Goal: Information Seeking & Learning: Learn about a topic

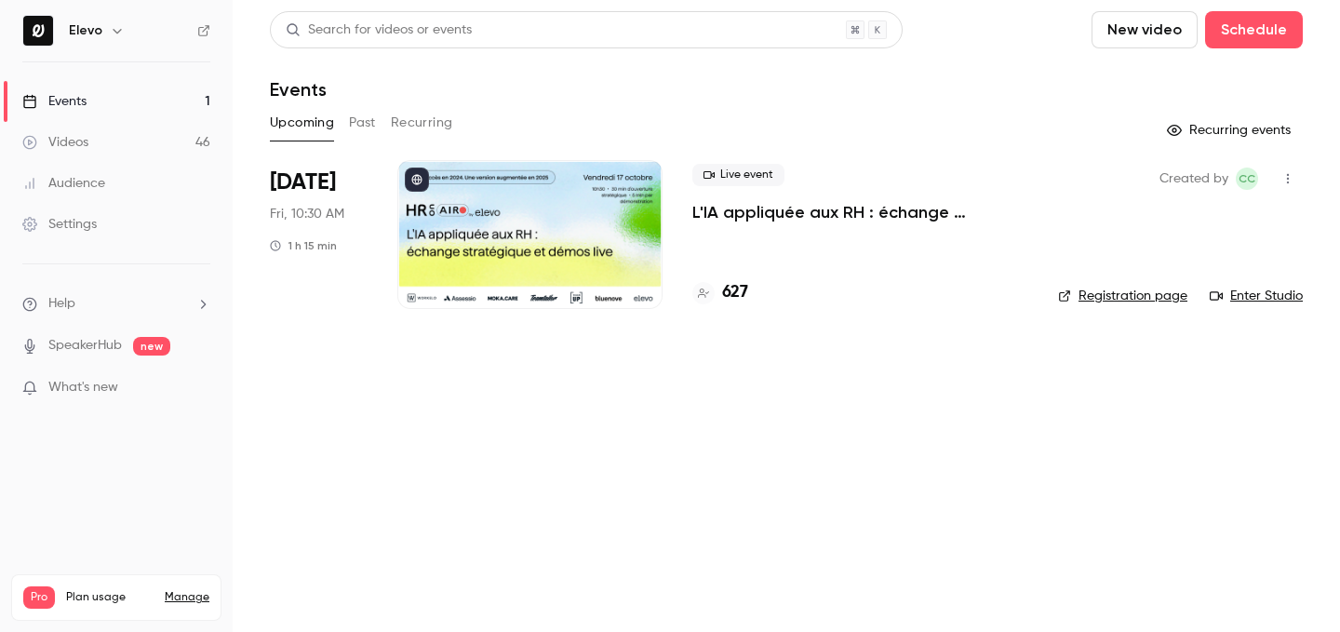
click at [370, 118] on button "Past" at bounding box center [362, 123] width 27 height 30
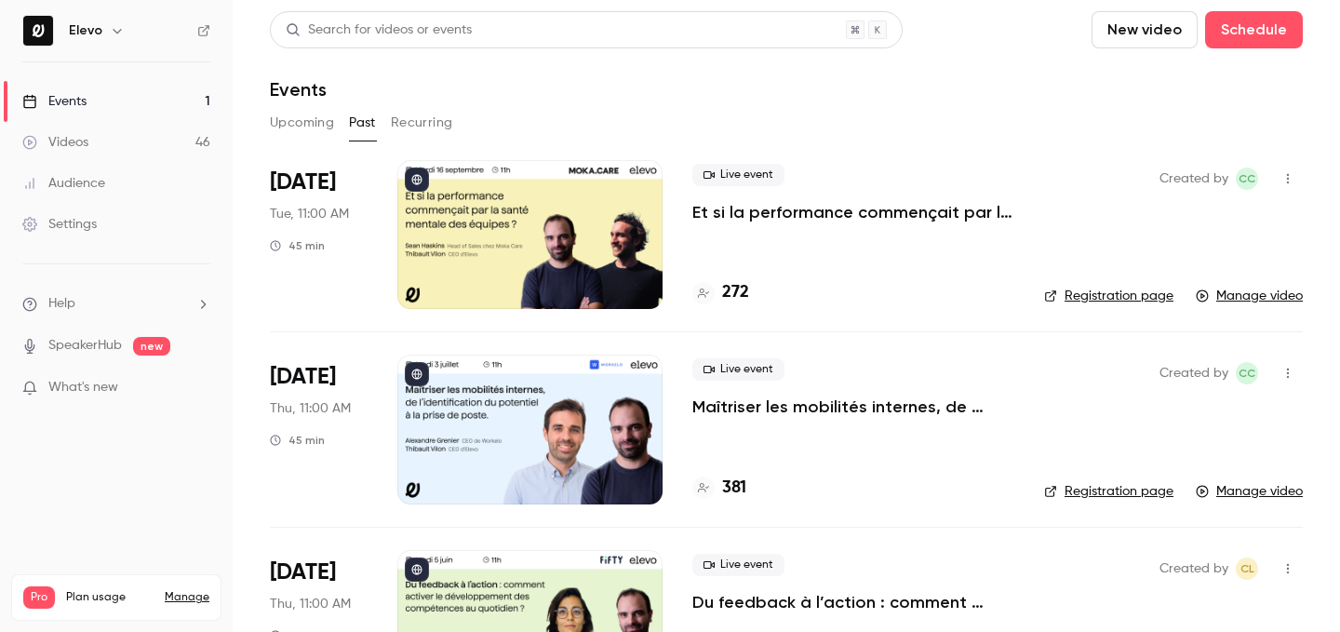
click at [894, 402] on p "Maîtriser les mobilités internes, de l’identification du potentiel à la prise d…" at bounding box center [854, 407] width 322 height 22
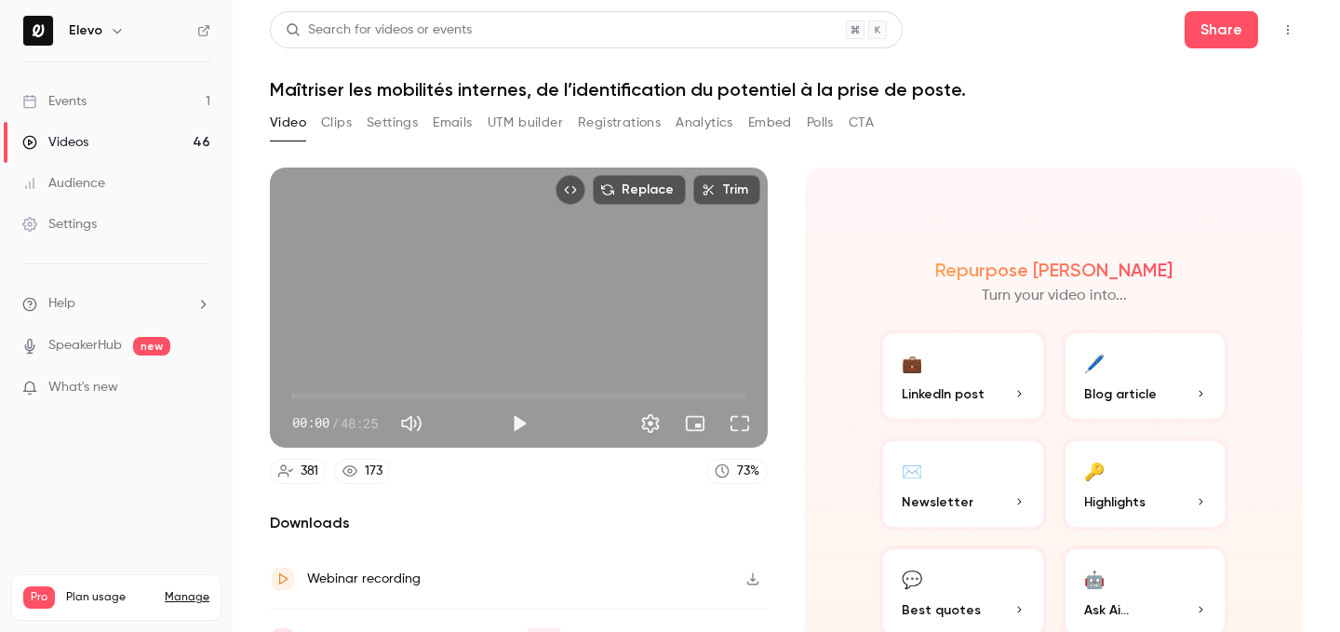
click at [617, 88] on h1 "Maîtriser les mobilités internes, de l’identification du potentiel à la prise d…" at bounding box center [786, 89] width 1033 height 22
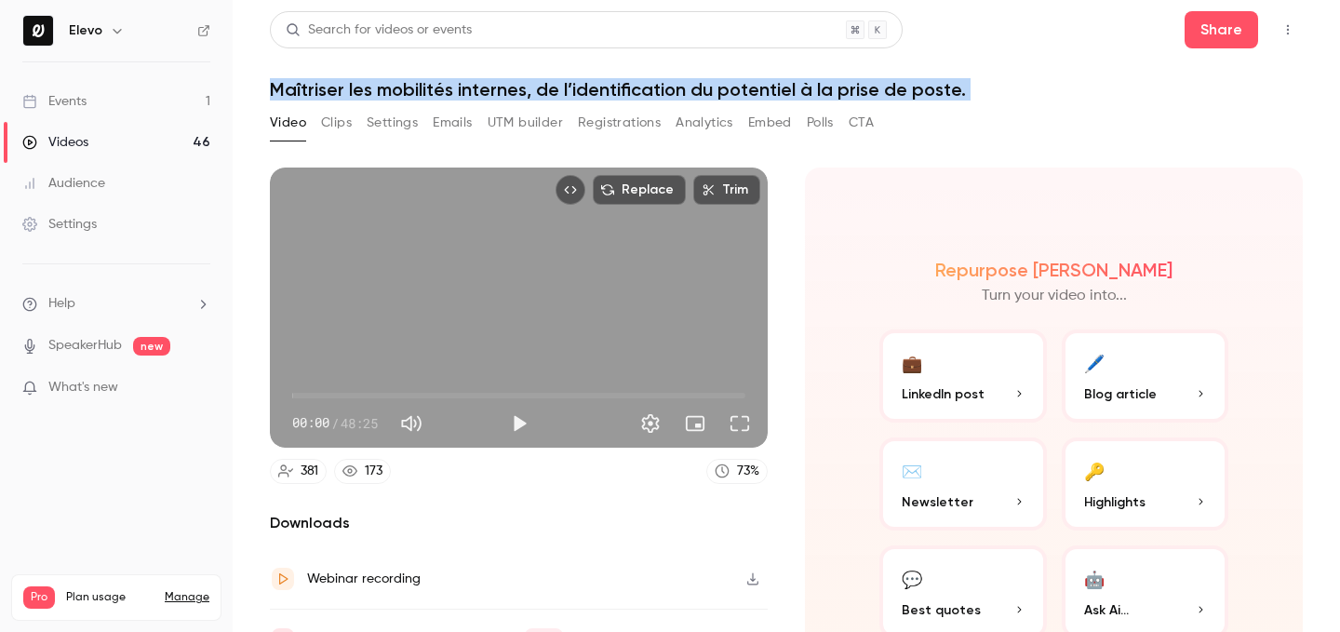
click at [617, 88] on h1 "Maîtriser les mobilités internes, de l’identification du potentiel à la prise d…" at bounding box center [786, 89] width 1033 height 22
copy div "Maîtriser les mobilités internes, de l’identification du potentiel à la prise d…"
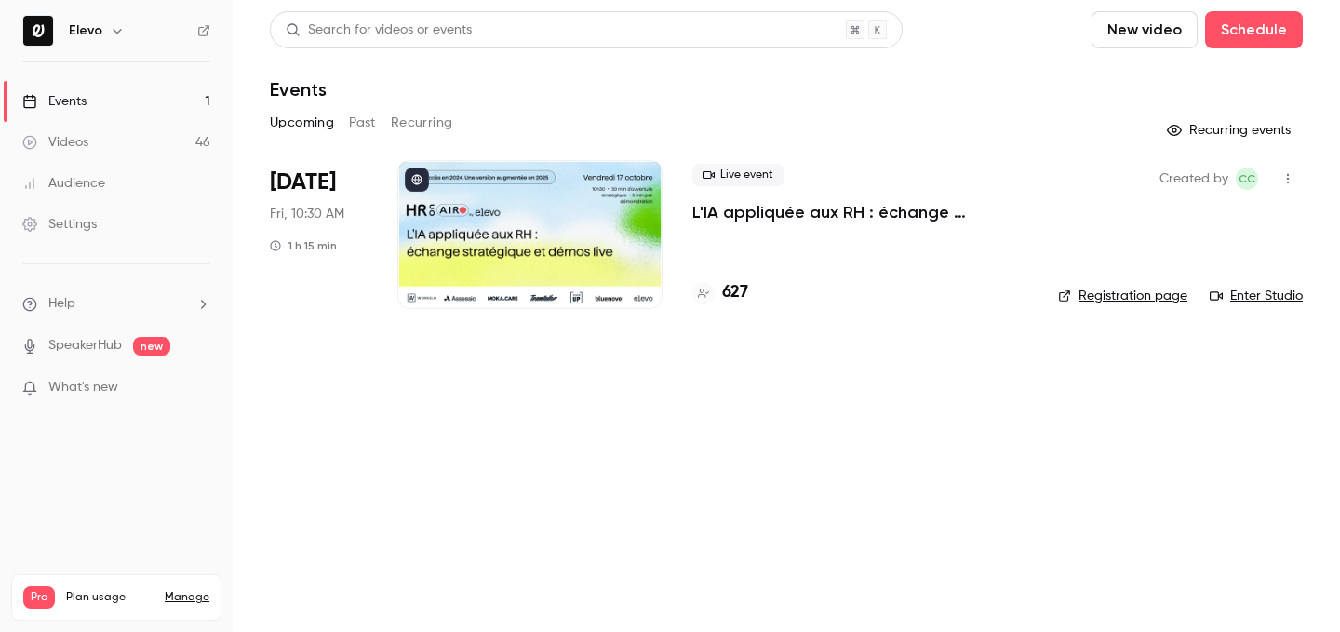
click at [736, 294] on h4 "627" at bounding box center [735, 292] width 26 height 25
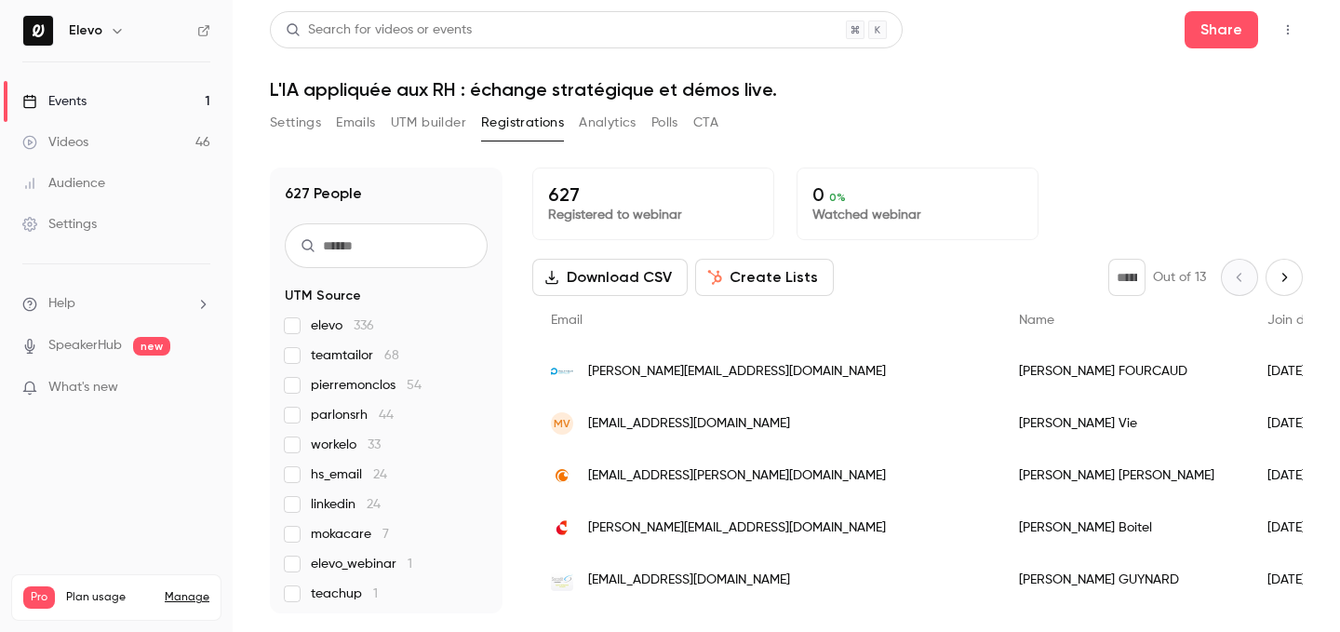
scroll to position [53, 0]
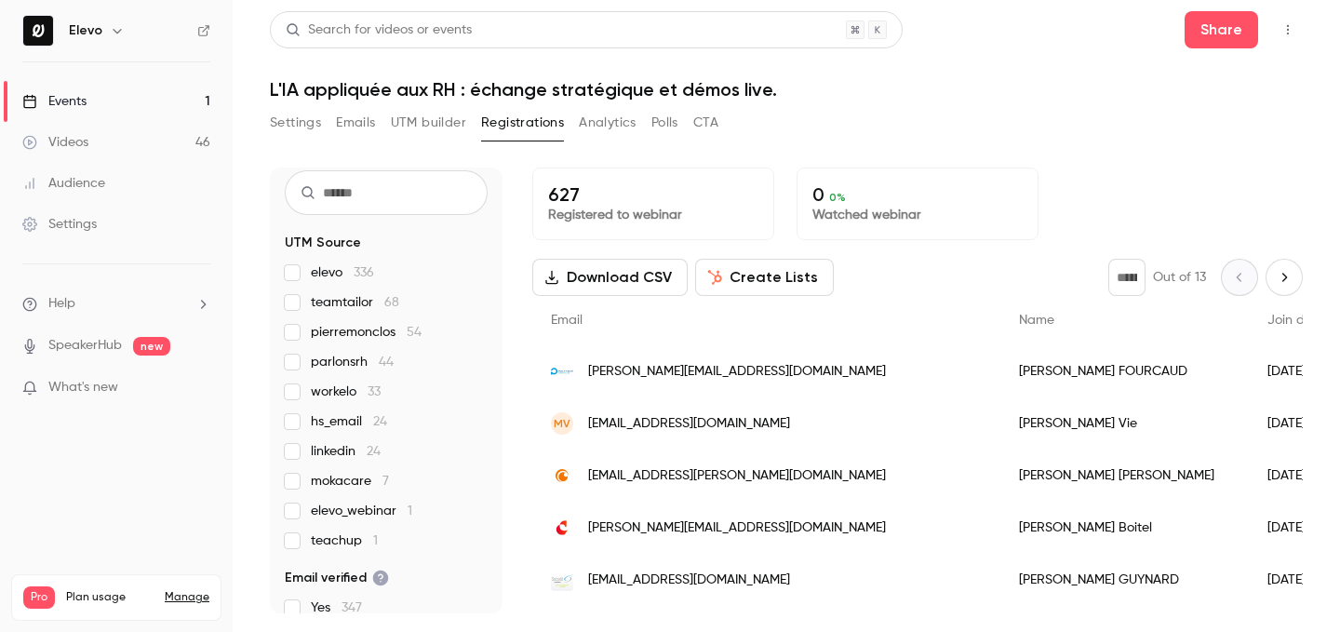
click at [345, 328] on span "pierremonclos 54" at bounding box center [366, 332] width 111 height 19
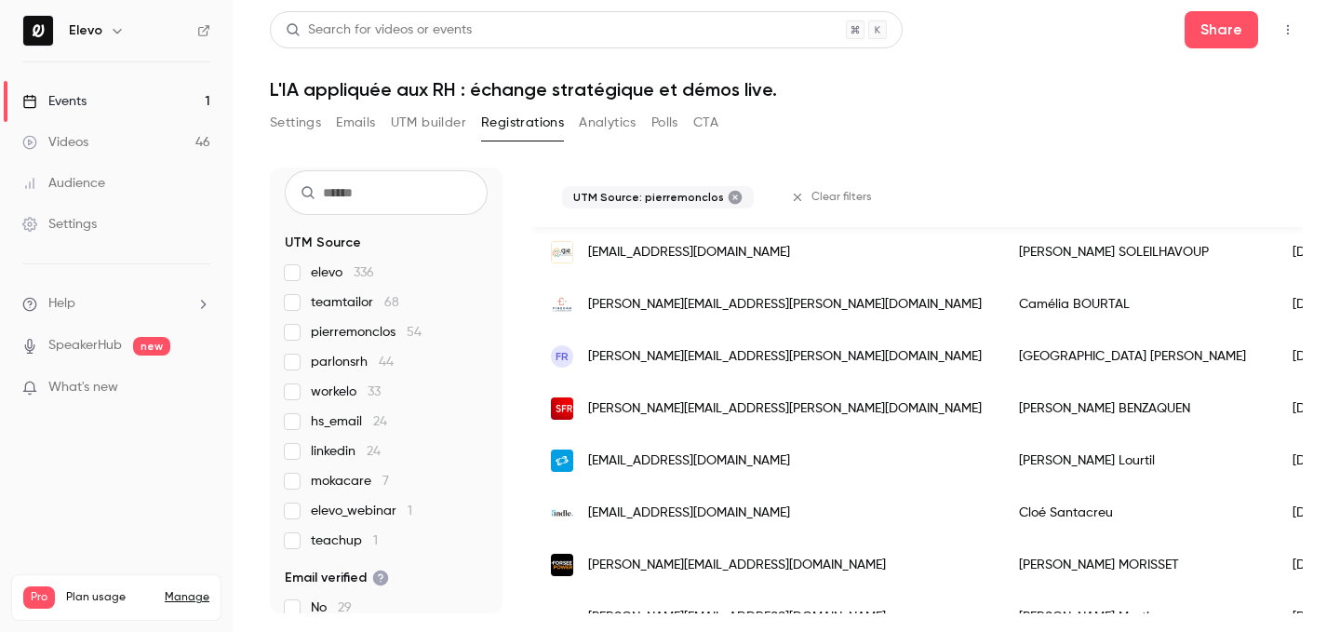
scroll to position [328, 0]
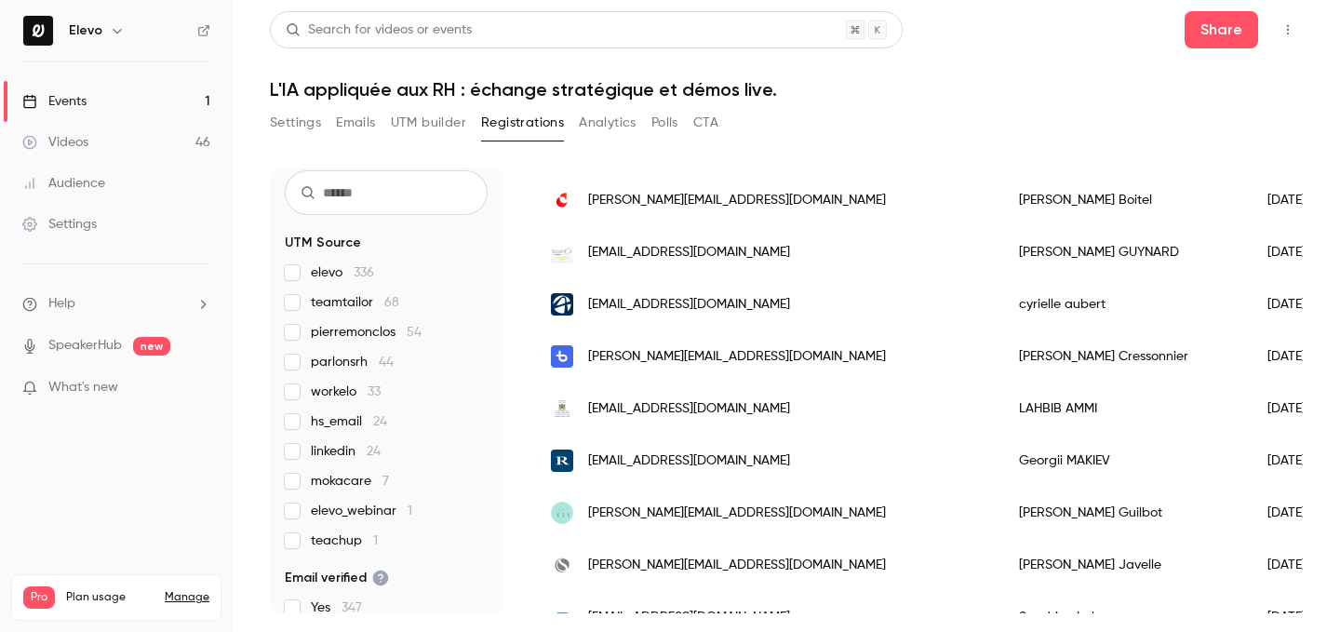
click at [203, 101] on link "Events 1" at bounding box center [116, 101] width 233 height 41
